Goal: Information Seeking & Learning: Compare options

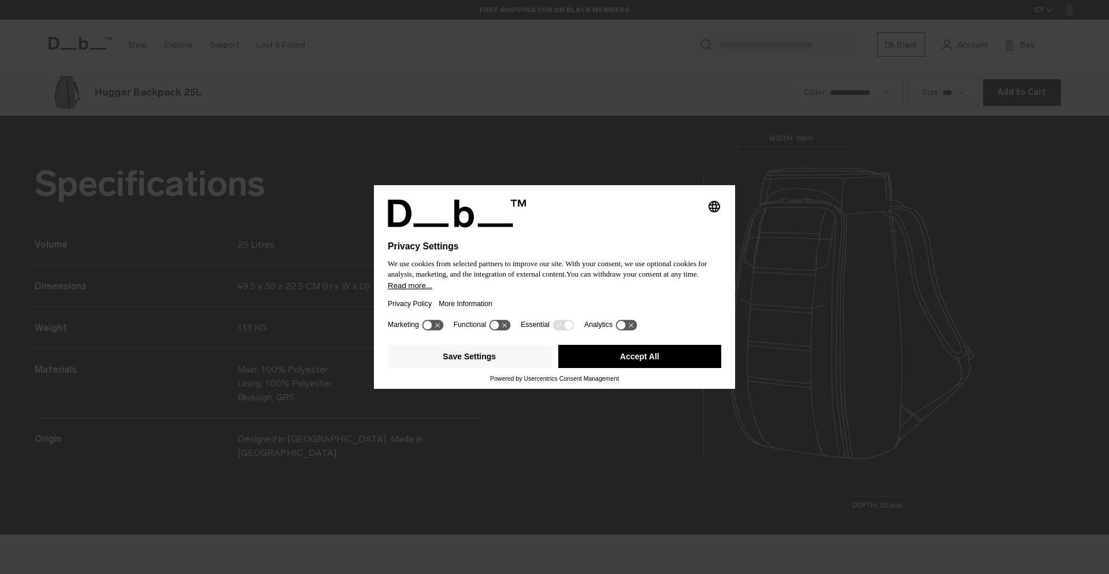
scroll to position [1721, 0]
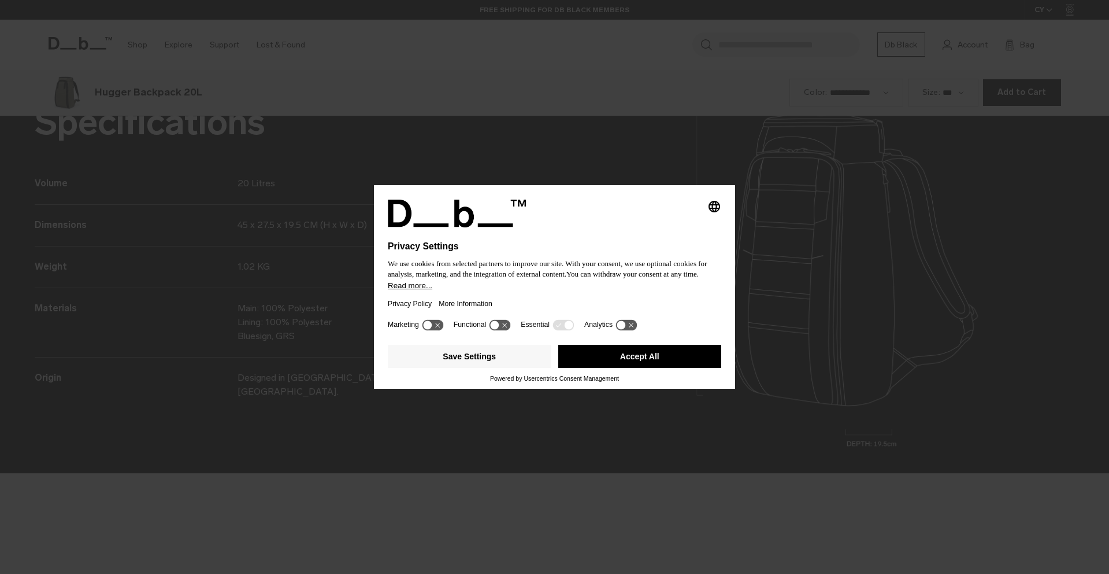
scroll to position [1721, 0]
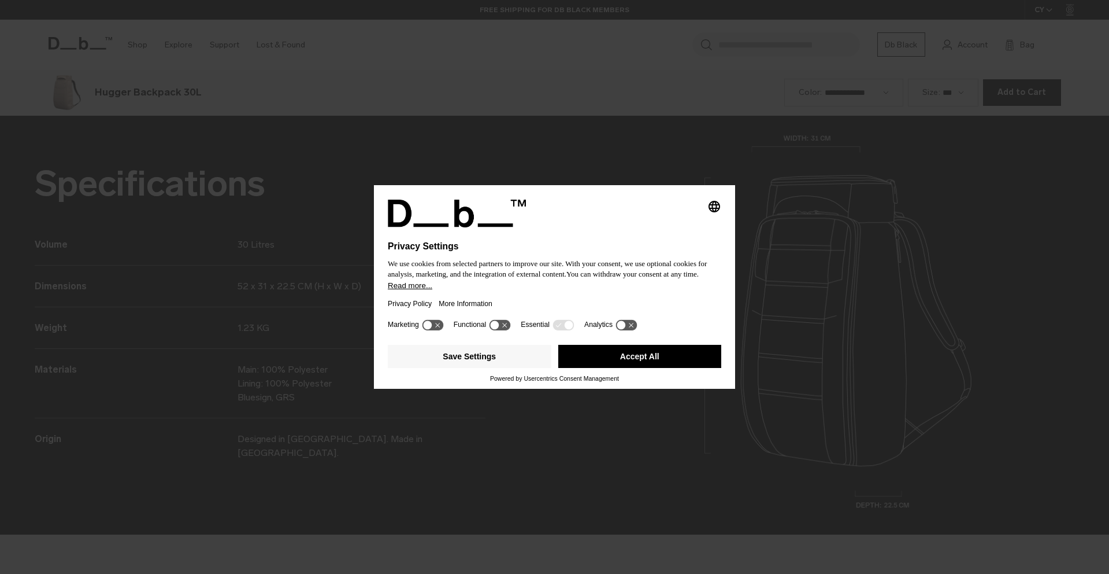
scroll to position [1721, 0]
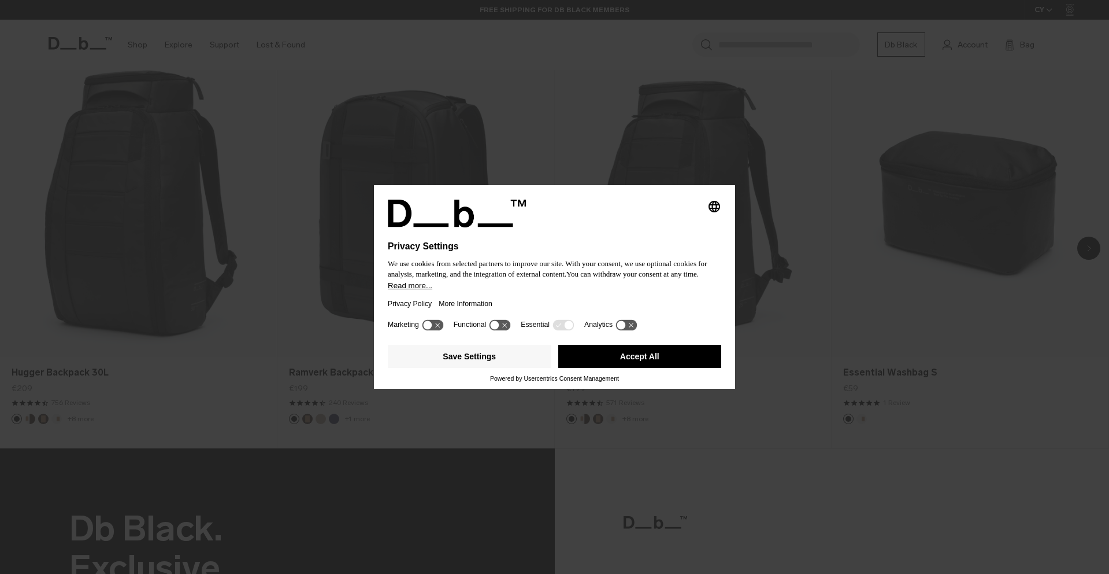
scroll to position [964, 0]
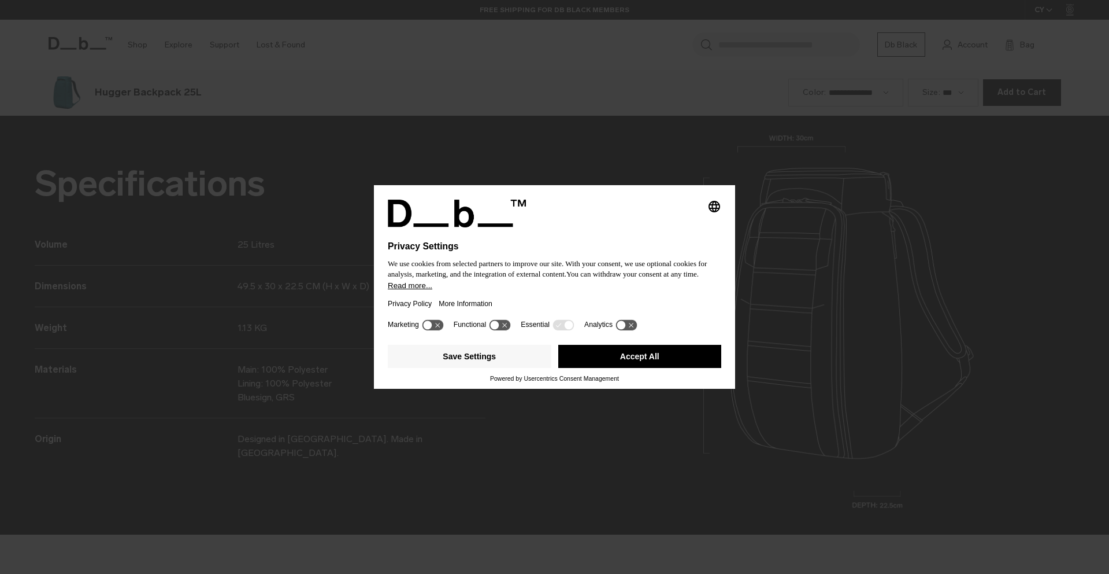
scroll to position [1721, 0]
